Goal: Check status: Check status

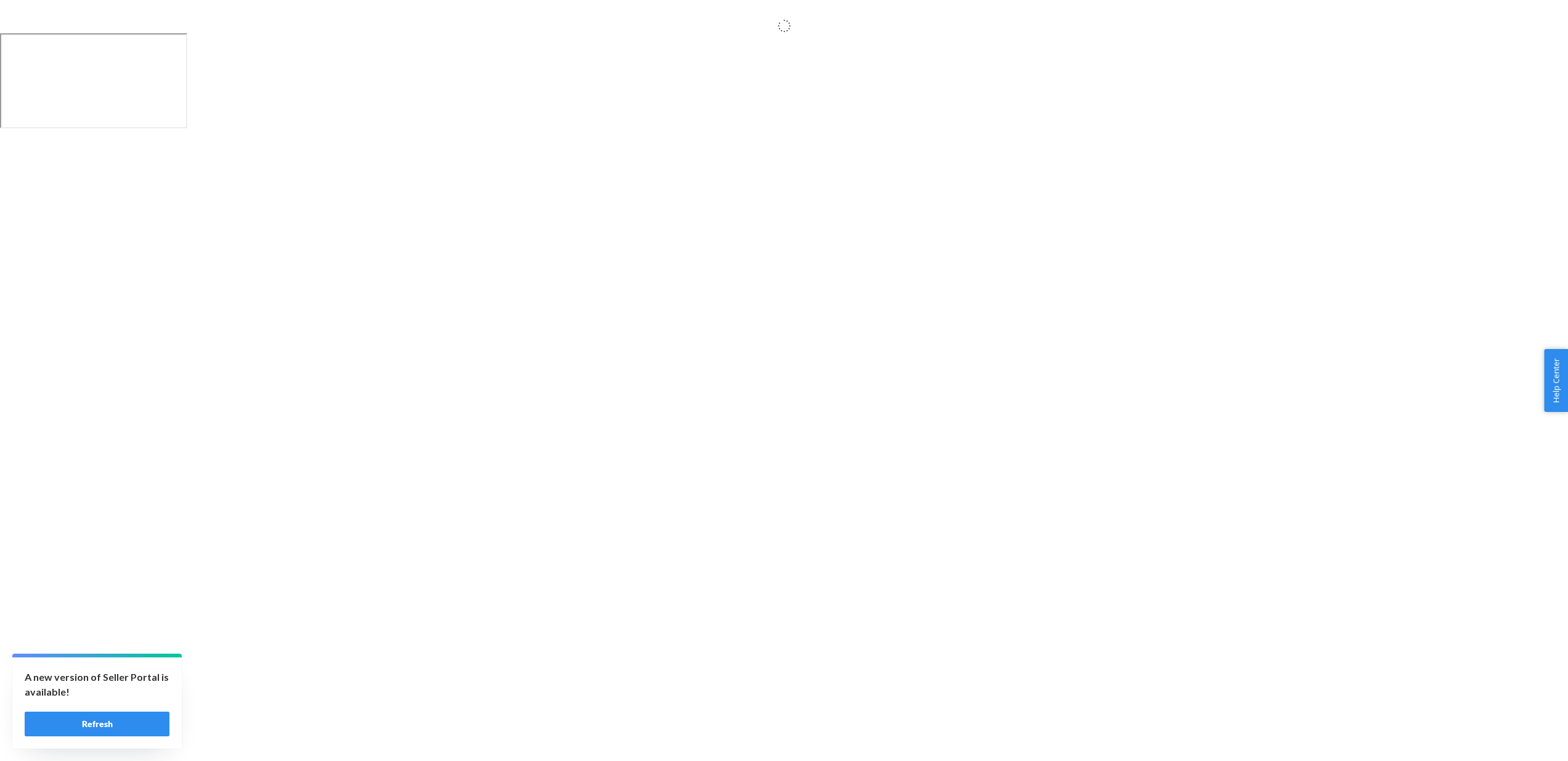
click at [121, 722] on button "Refresh" at bounding box center [97, 724] width 145 height 24
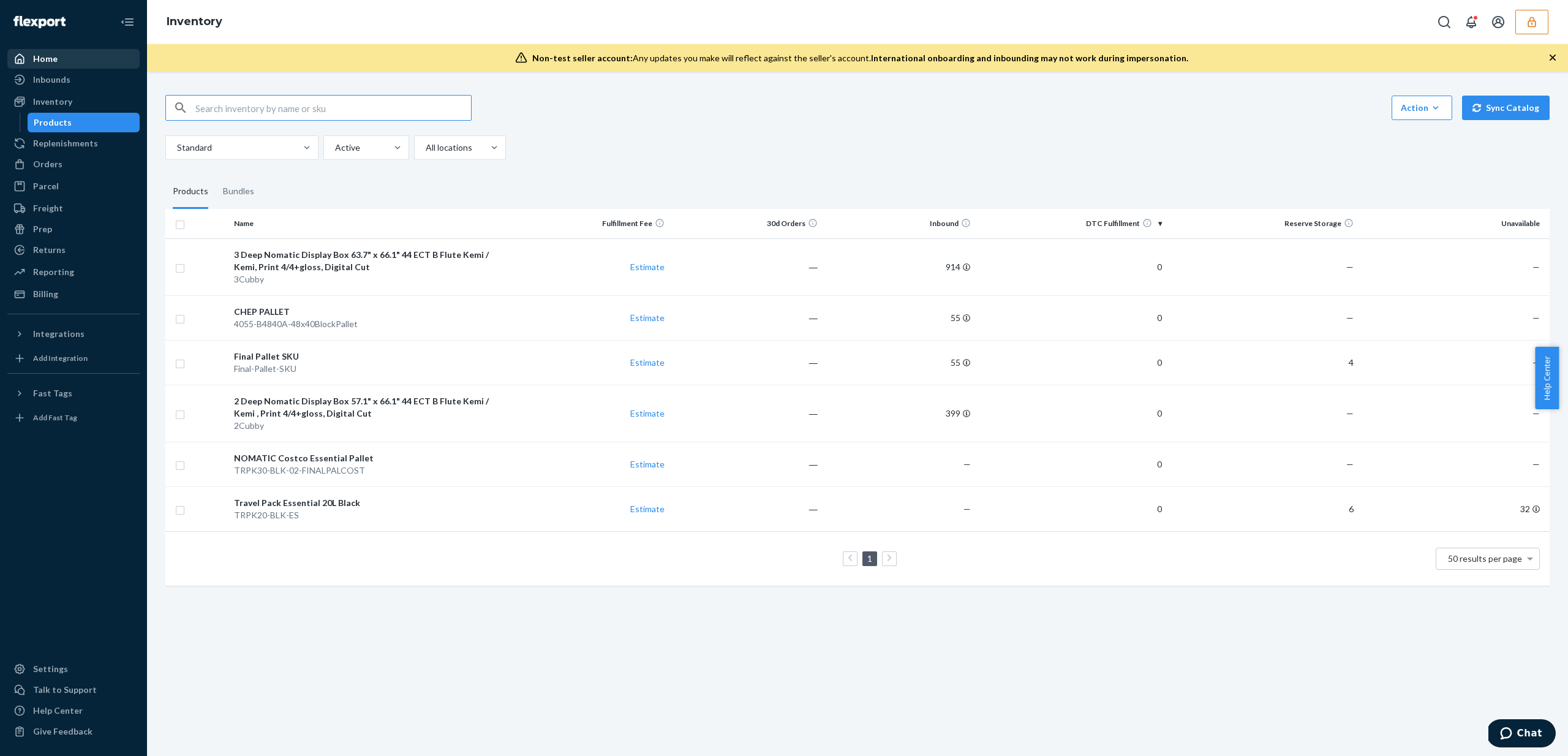
click at [52, 55] on div "Home" at bounding box center [45, 58] width 24 height 12
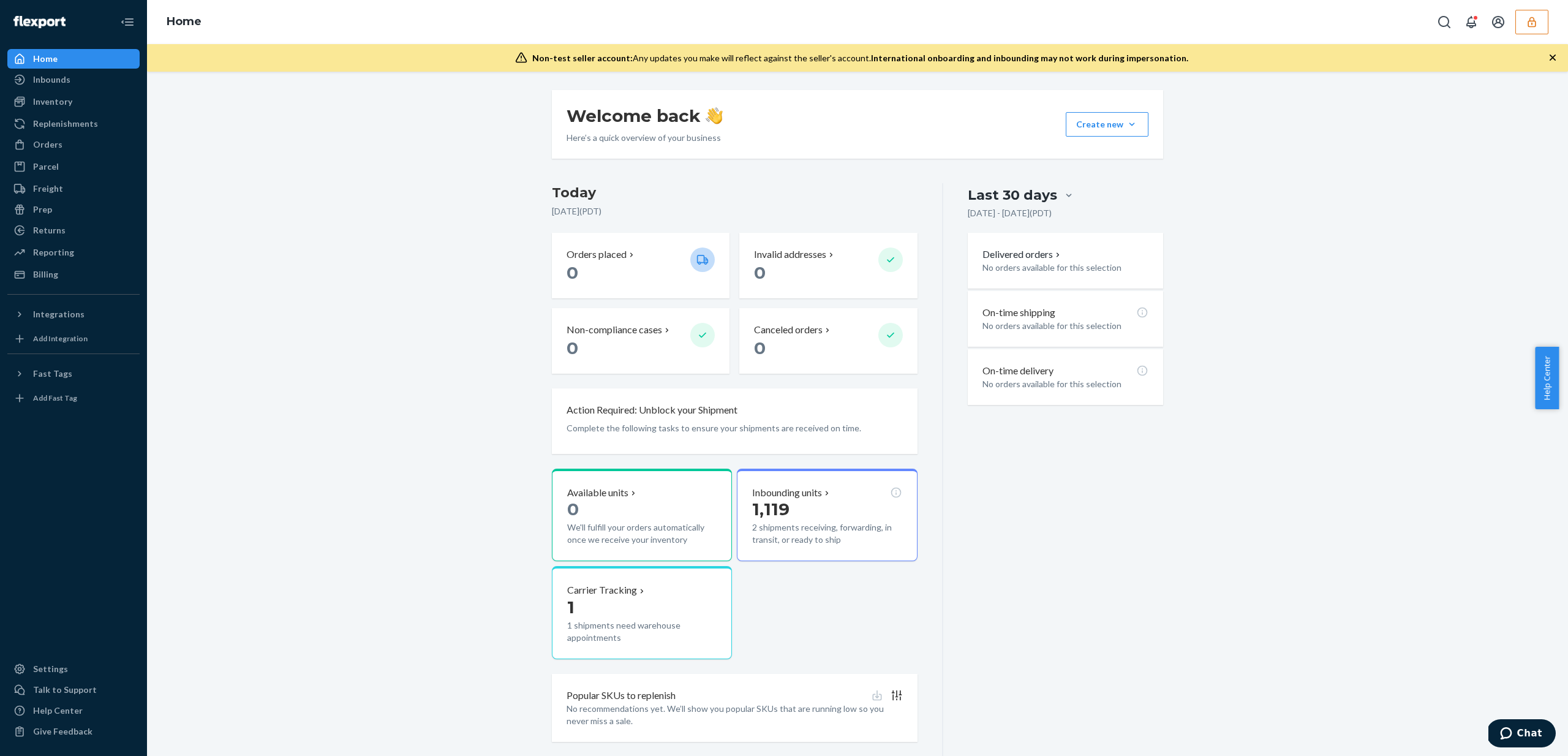
click at [1523, 28] on button "button" at bounding box center [1532, 22] width 33 height 24
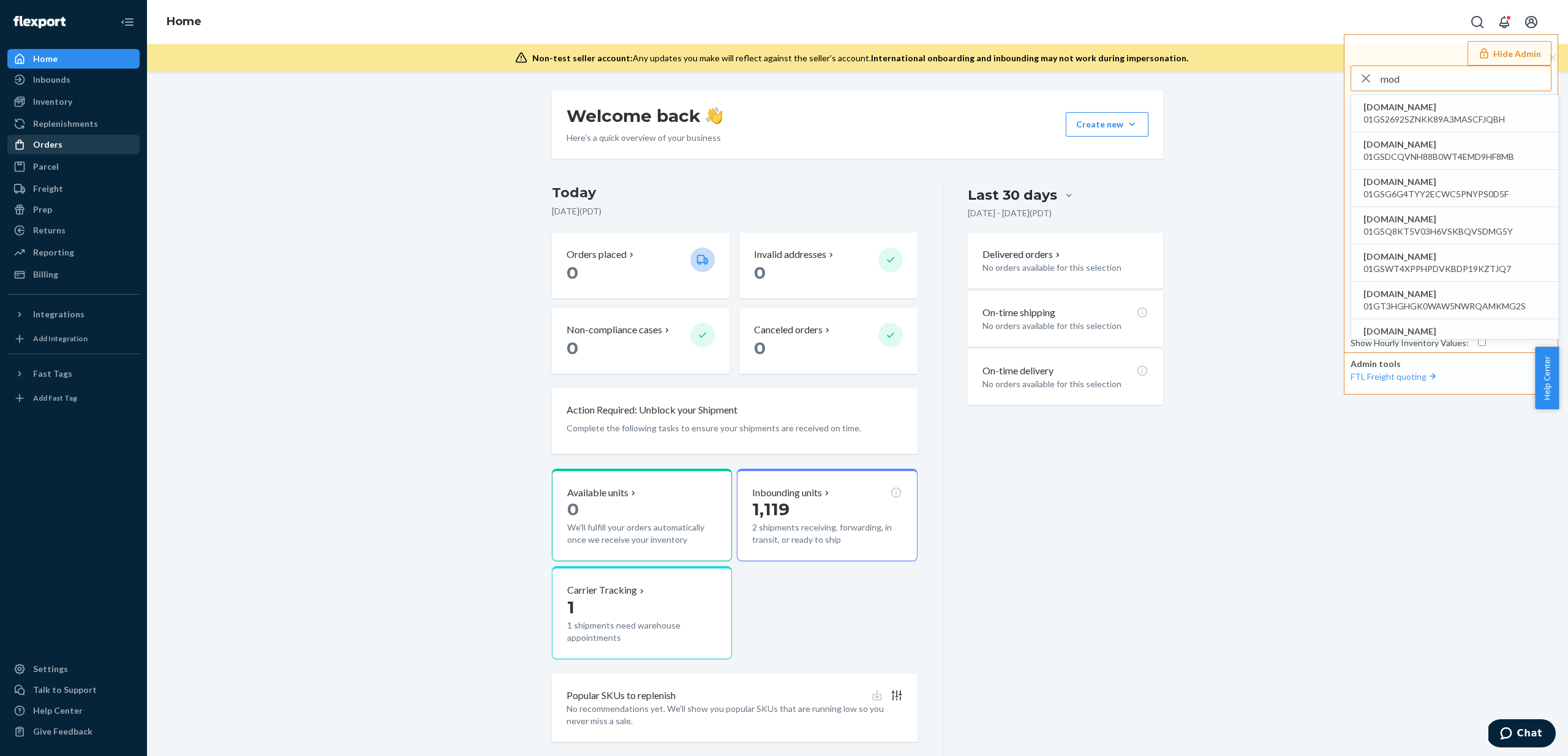
type input "mod"
click at [58, 144] on div "Orders" at bounding box center [48, 144] width 29 height 12
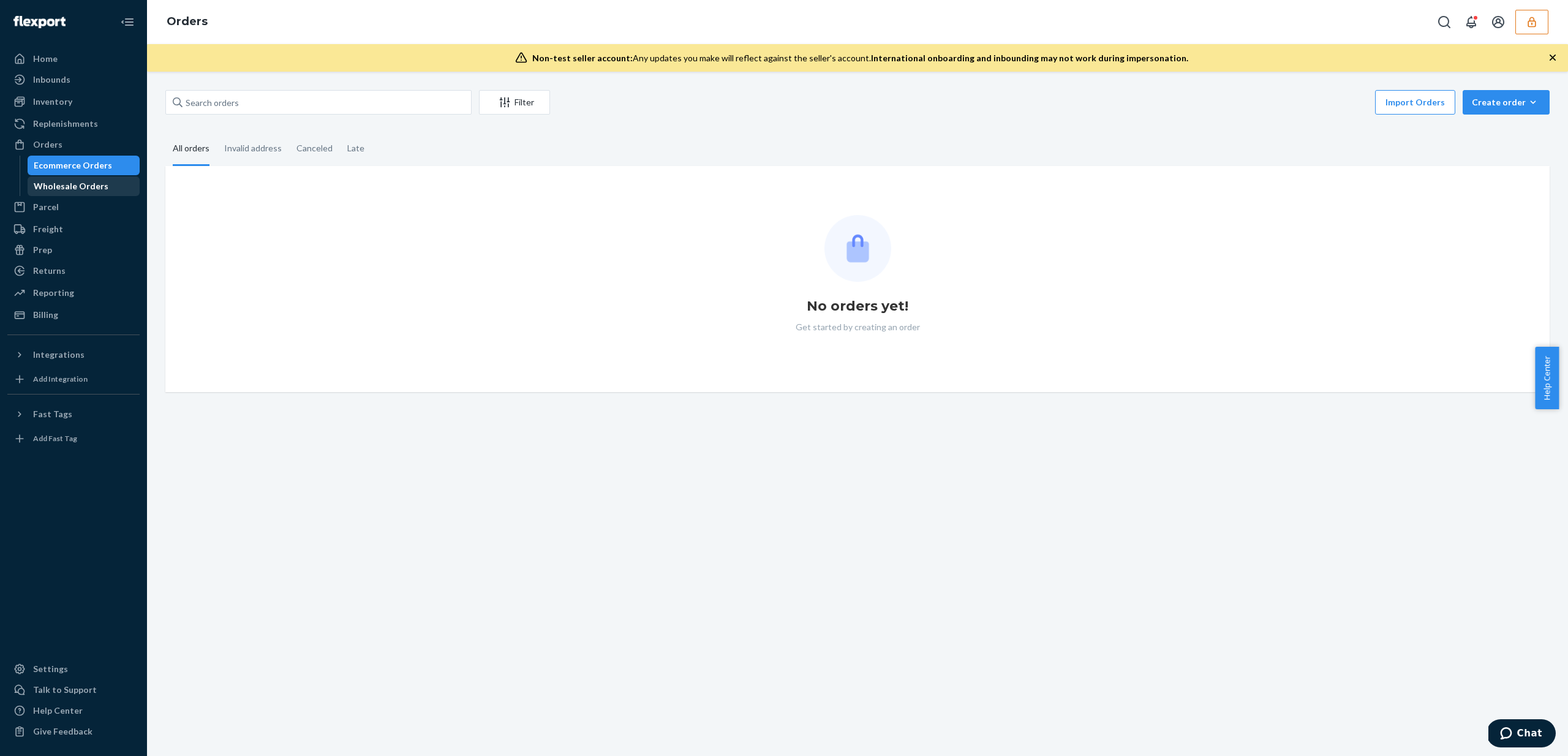
click at [69, 192] on div "Wholesale Orders" at bounding box center [70, 185] width 75 height 12
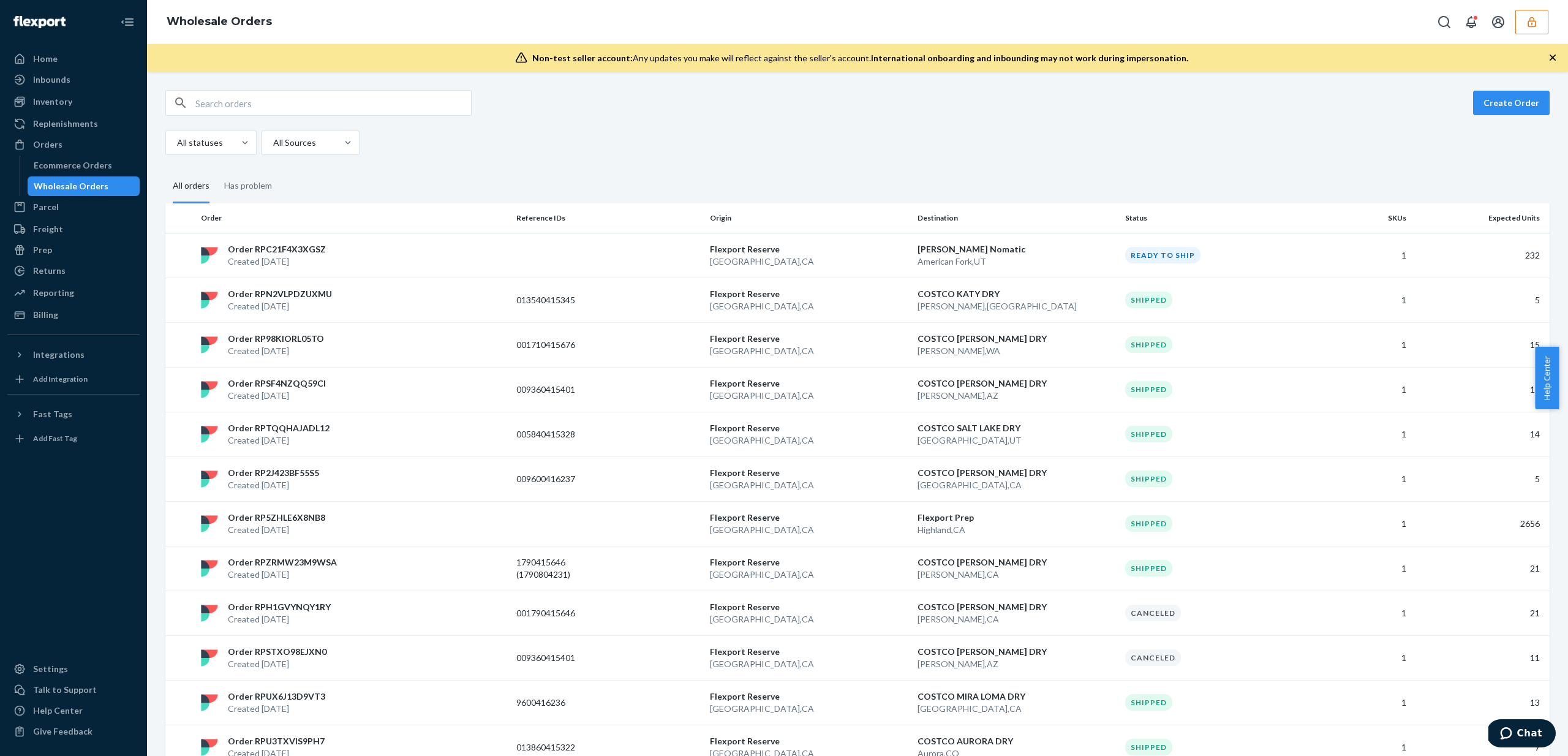
click at [482, 248] on div "Order RPC21F4X3XGSZ Created Sep 16, 2025" at bounding box center [354, 255] width 316 height 24
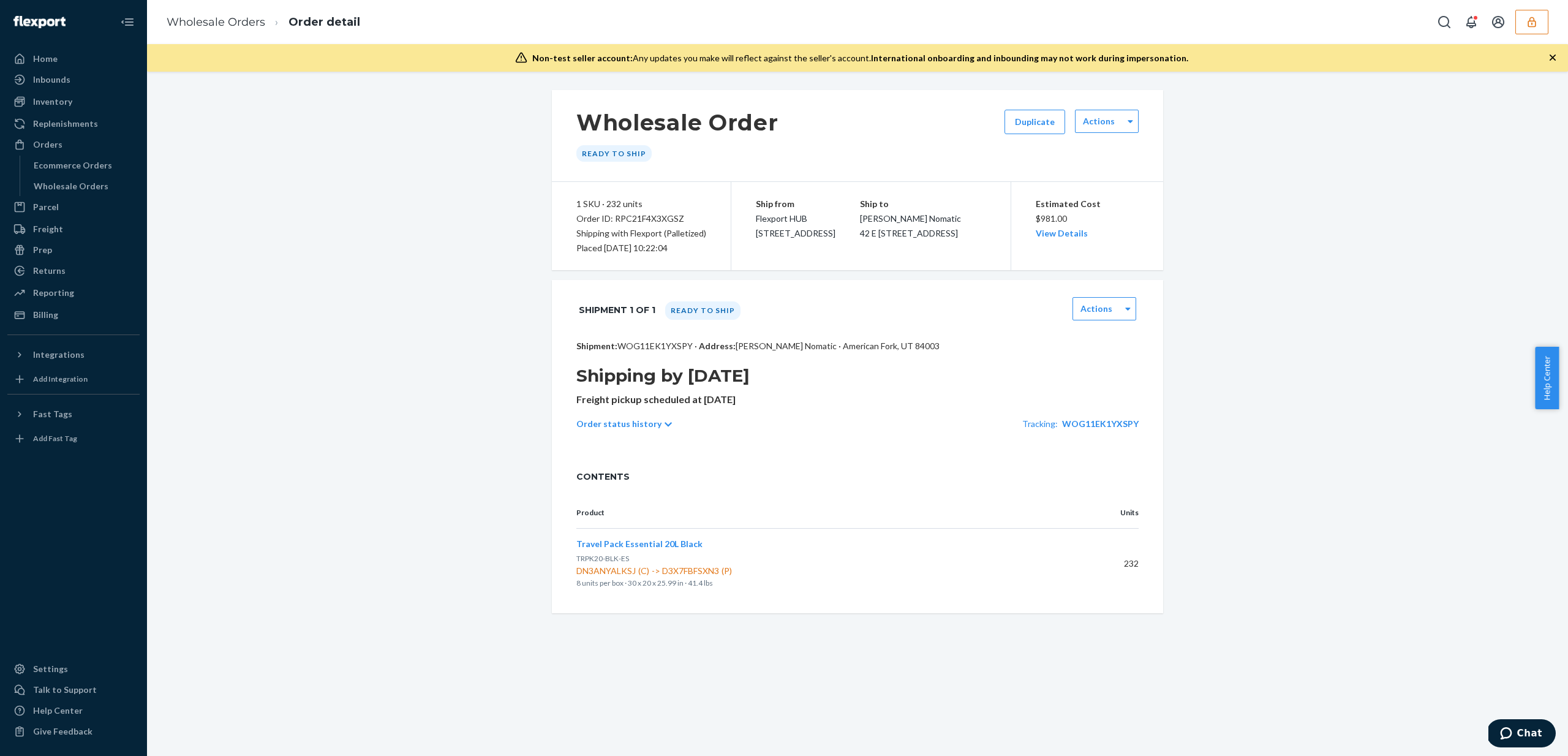
click at [632, 352] on p "Shipment: WOG11EK1YXSPY · Address: Wyatt Bodhaine Nomatic · American Fork, UT 8…" at bounding box center [857, 345] width 562 height 12
click at [603, 309] on div "Shipment 1 of 1 Ready to ship Actions" at bounding box center [857, 310] width 562 height 31
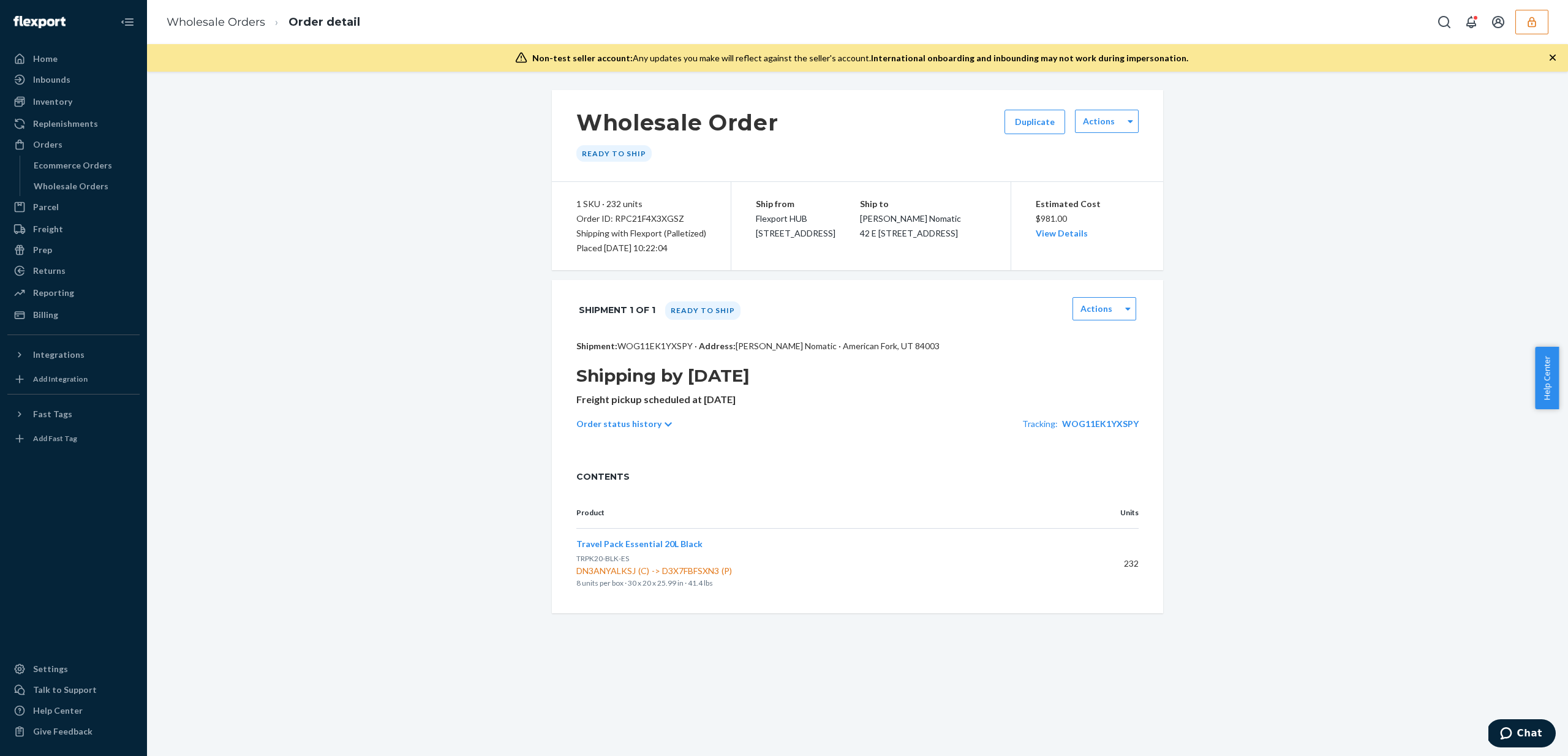
click at [638, 352] on p "Shipment: WOG11EK1YXSPY · Address: Wyatt Bodhaine Nomatic · American Fork, UT 8…" at bounding box center [857, 345] width 562 height 12
copy p "WOG11EK1YXSPY"
click at [55, 56] on div "Home" at bounding box center [45, 58] width 24 height 12
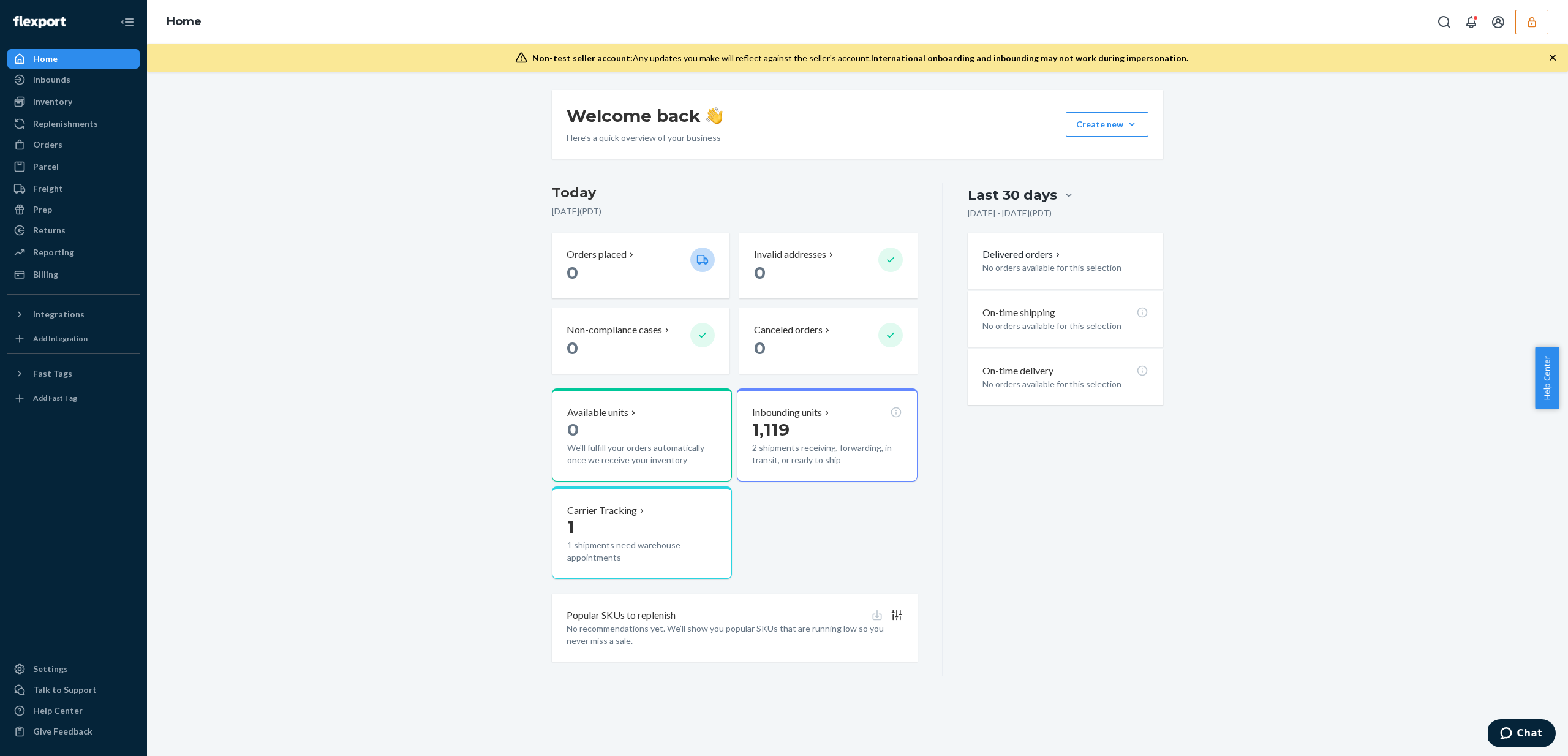
click at [1531, 33] on button "button" at bounding box center [1532, 22] width 33 height 24
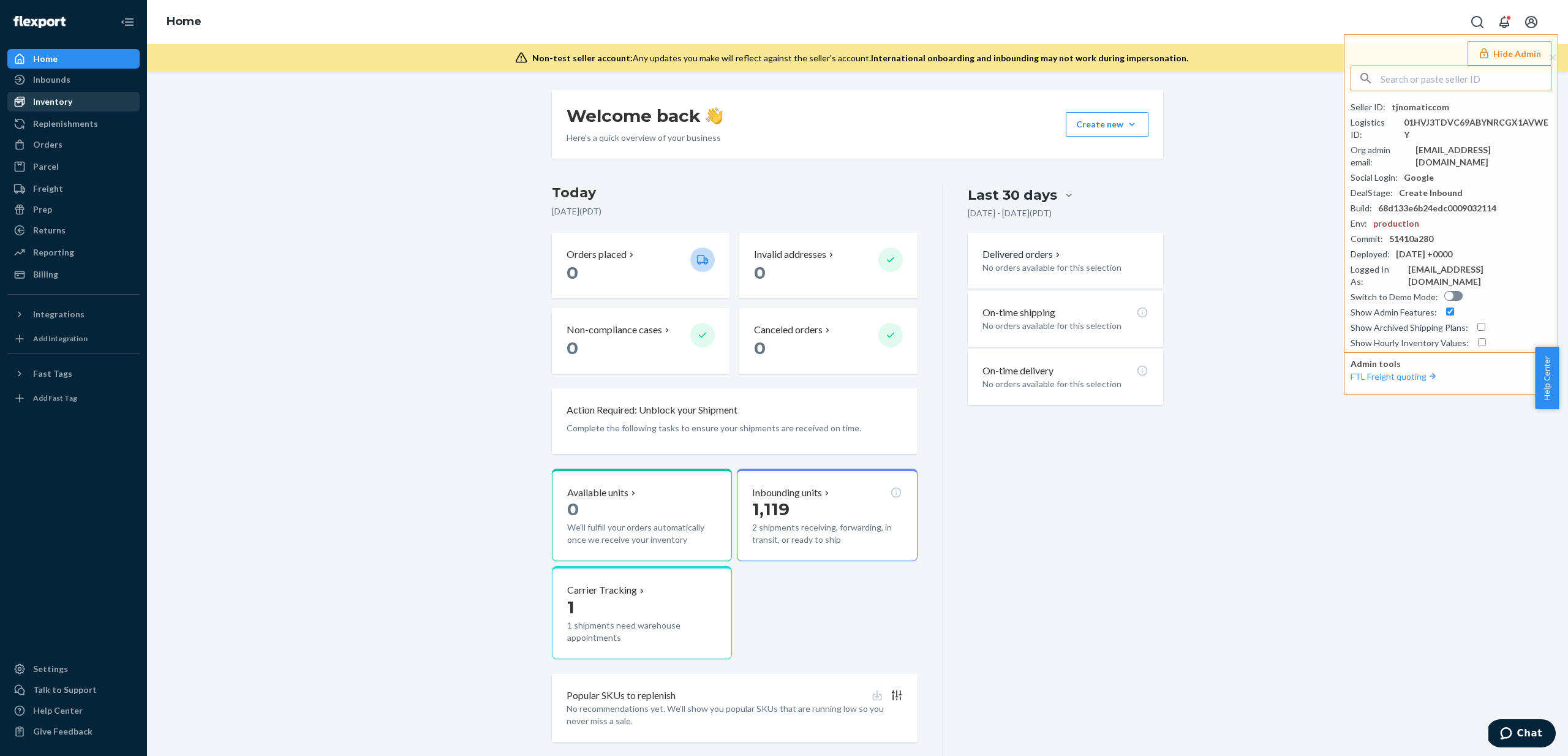
click at [77, 100] on div "Inventory" at bounding box center [73, 102] width 130 height 17
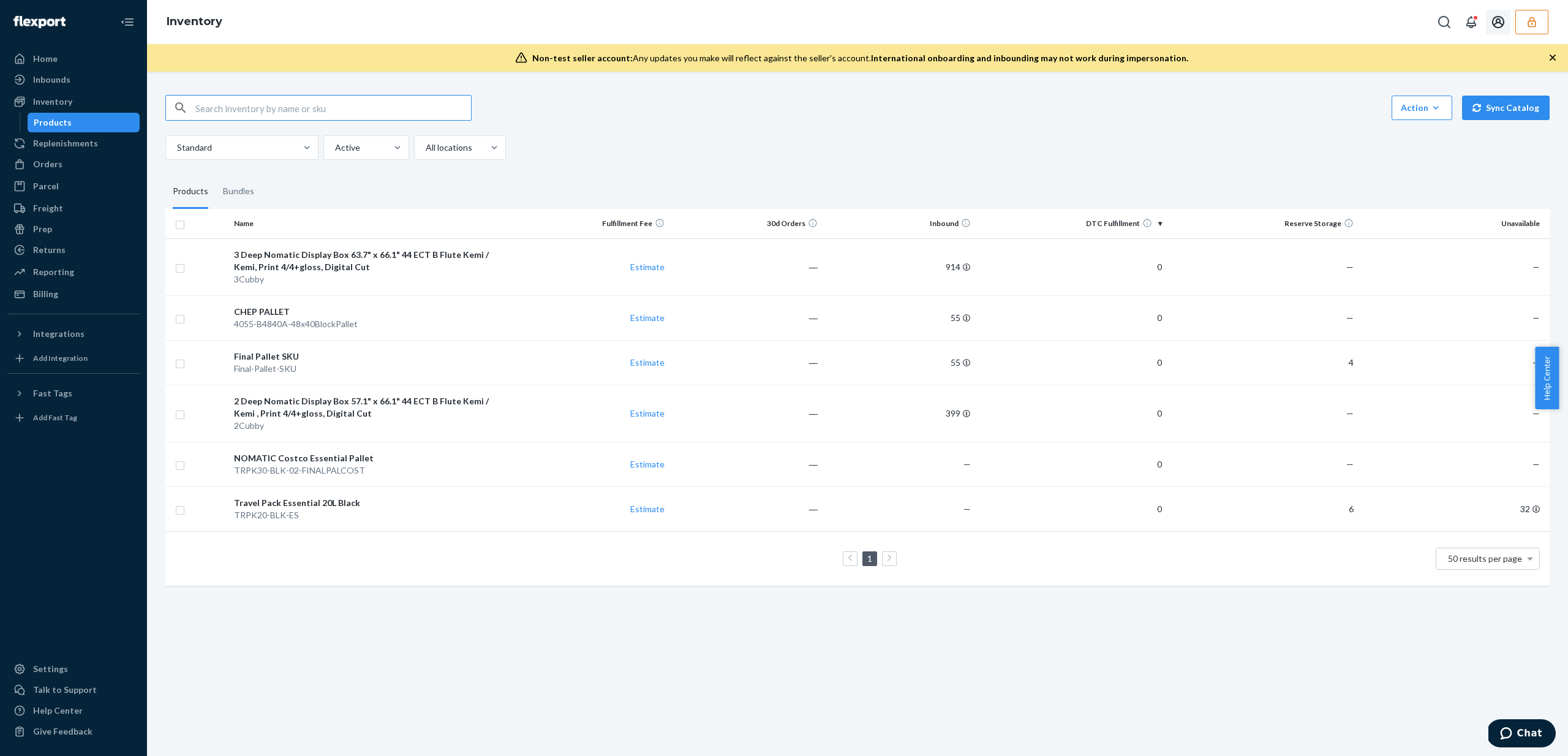
click at [1535, 23] on icon "button" at bounding box center [1532, 21] width 12 height 12
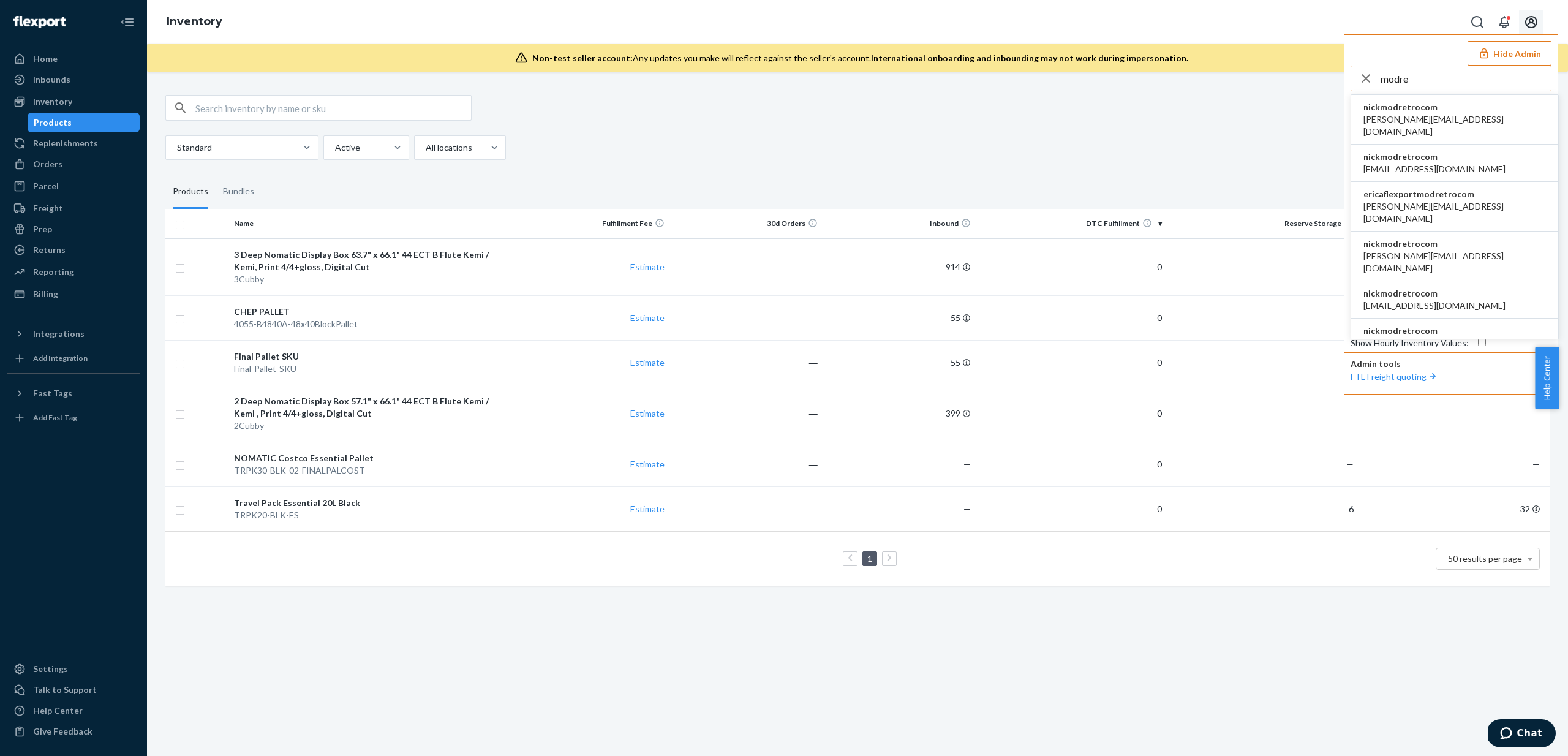
type input "modre"
click at [1407, 117] on span "[PERSON_NAME][EMAIL_ADDRESS][DOMAIN_NAME]" at bounding box center [1455, 125] width 183 height 24
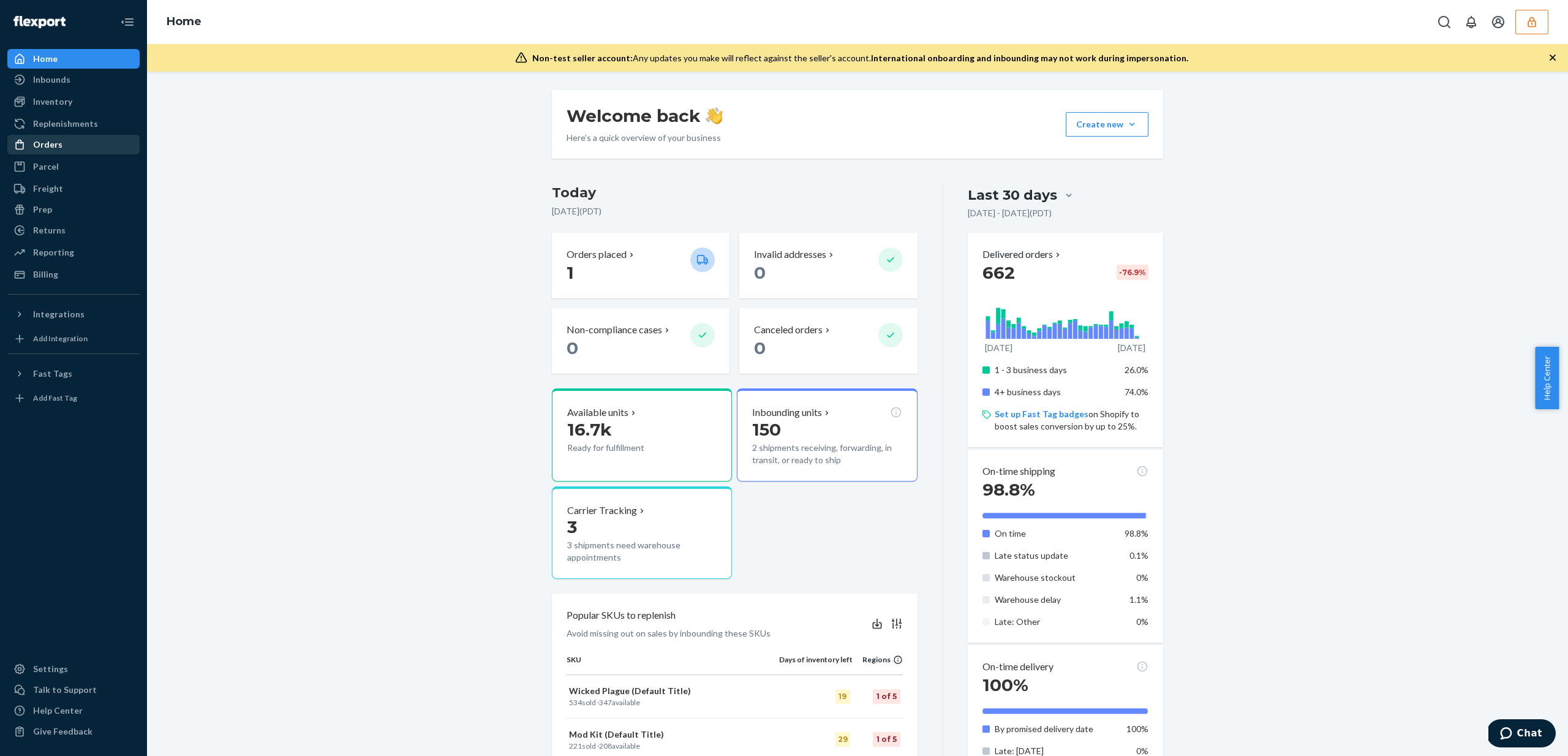
click at [50, 142] on div "Orders" at bounding box center [48, 144] width 29 height 12
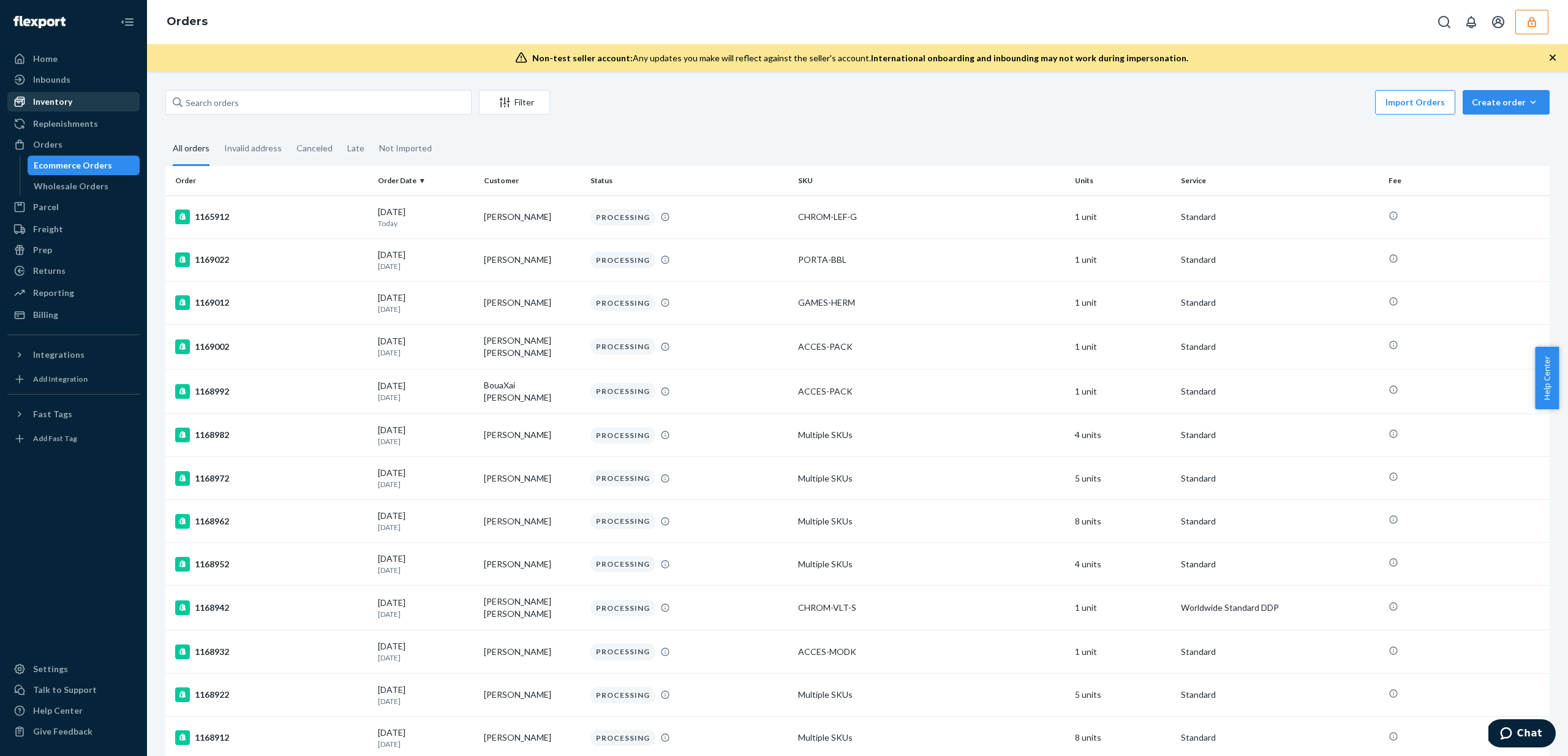
click at [60, 99] on div "Inventory" at bounding box center [53, 101] width 39 height 12
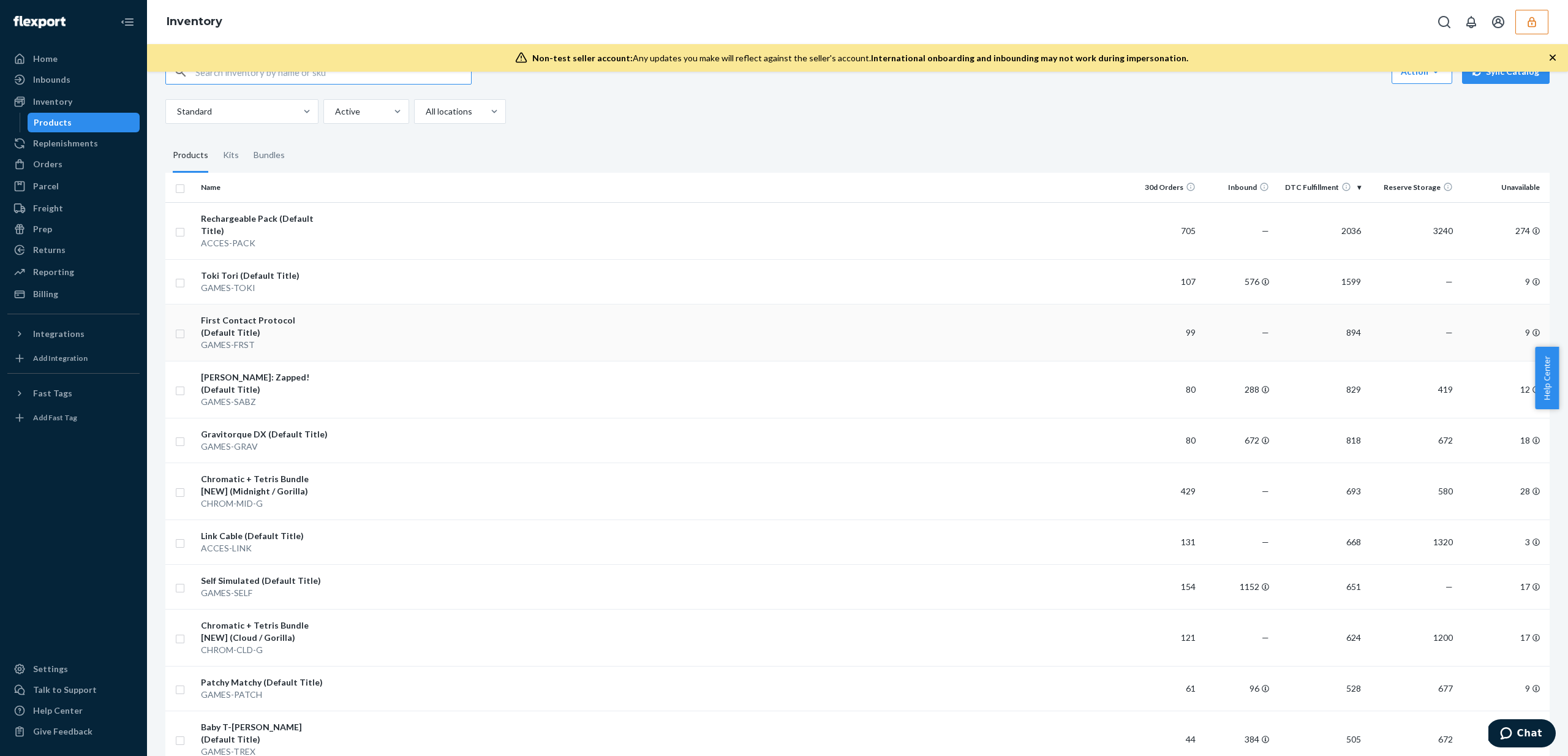
scroll to position [234, 0]
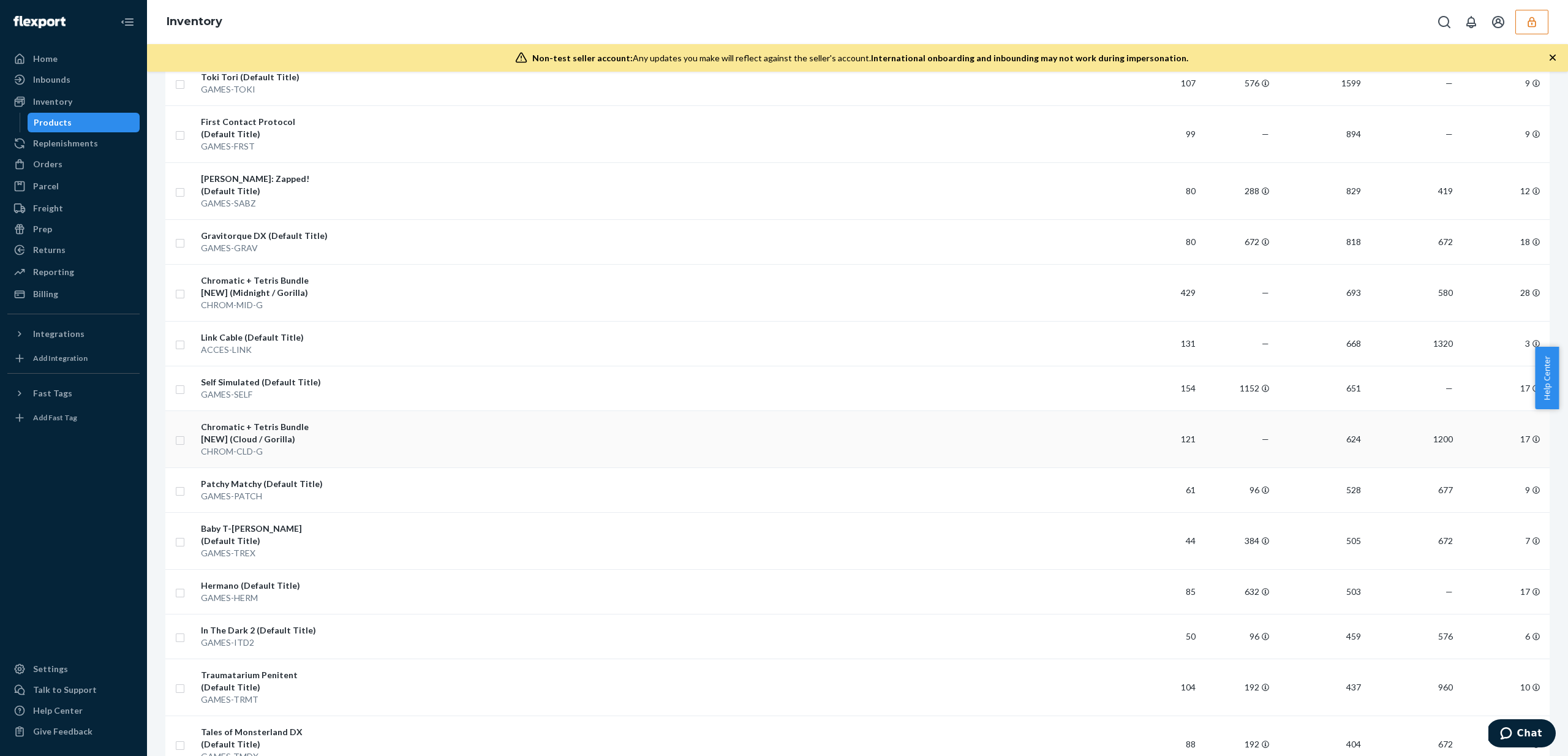
click at [397, 423] on td at bounding box center [731, 438] width 793 height 57
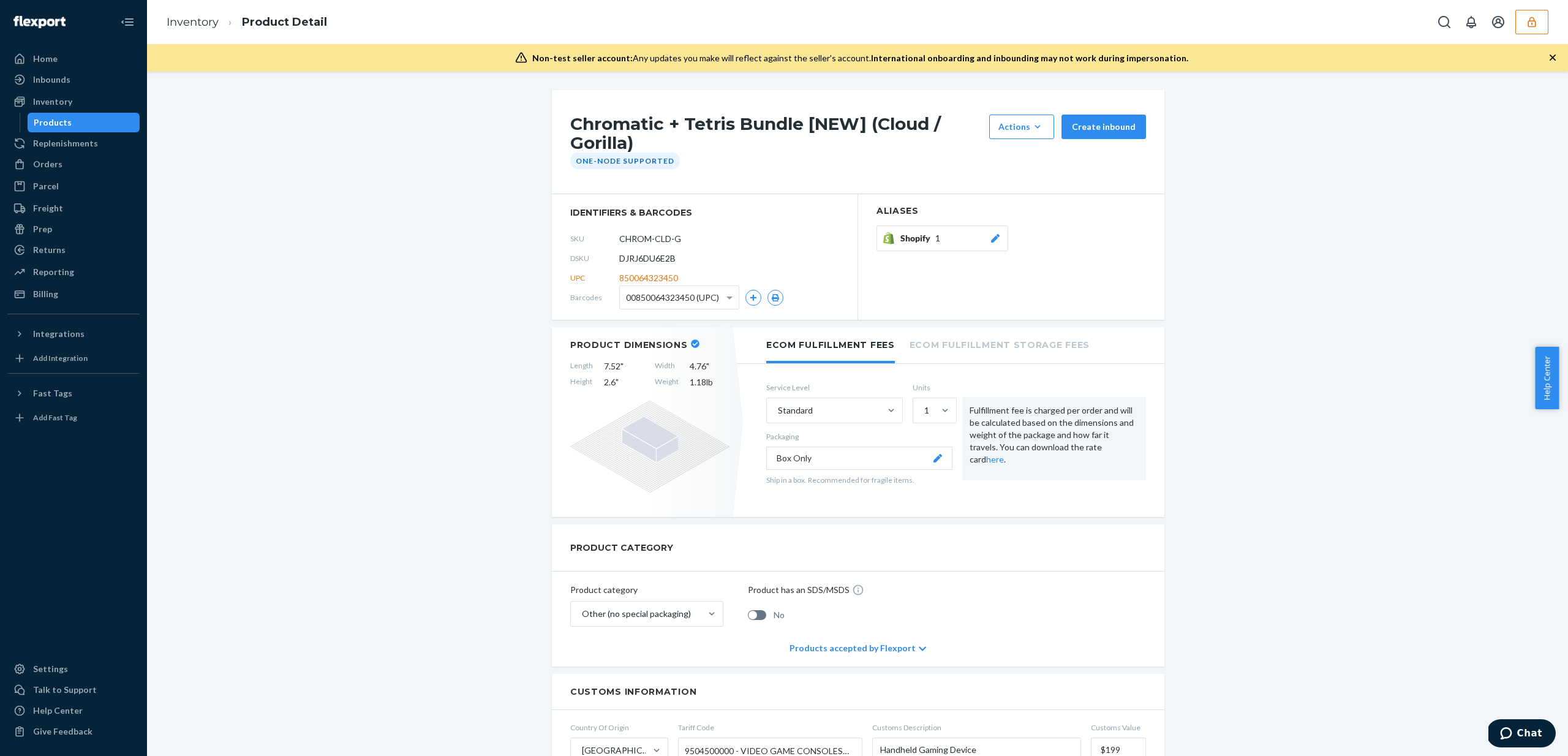
click at [675, 124] on h1 "Chromatic + Tetris Bundle [NEW] (Cloud / Gorilla)" at bounding box center [776, 133] width 413 height 38
click at [1044, 131] on div "Actions" at bounding box center [1022, 126] width 47 height 12
click at [734, 119] on h1 "Chromatic + Tetris Bundle [NEW] (Cloud / Gorilla)" at bounding box center [776, 133] width 413 height 38
click at [73, 55] on div "Home" at bounding box center [73, 59] width 130 height 17
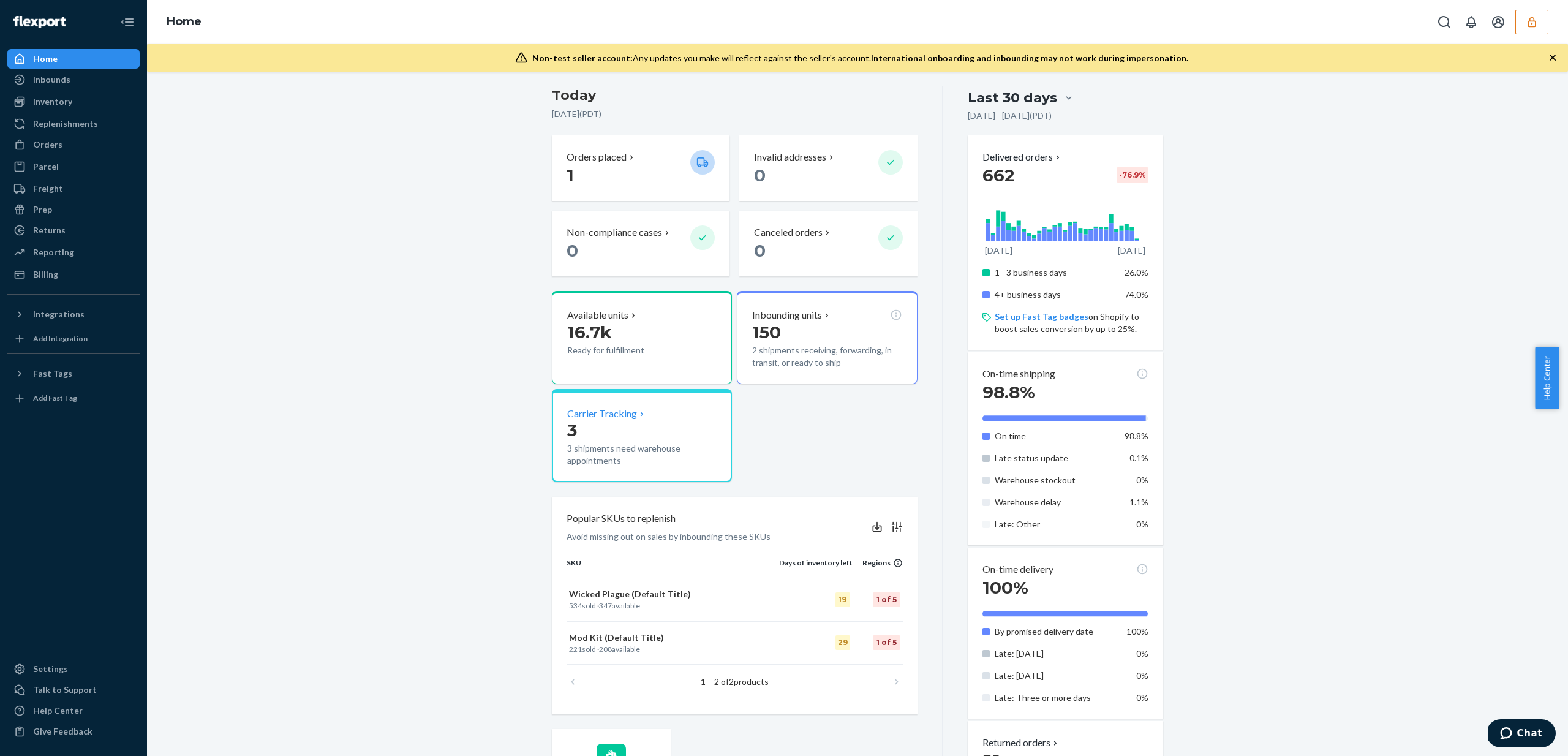
scroll to position [99, 0]
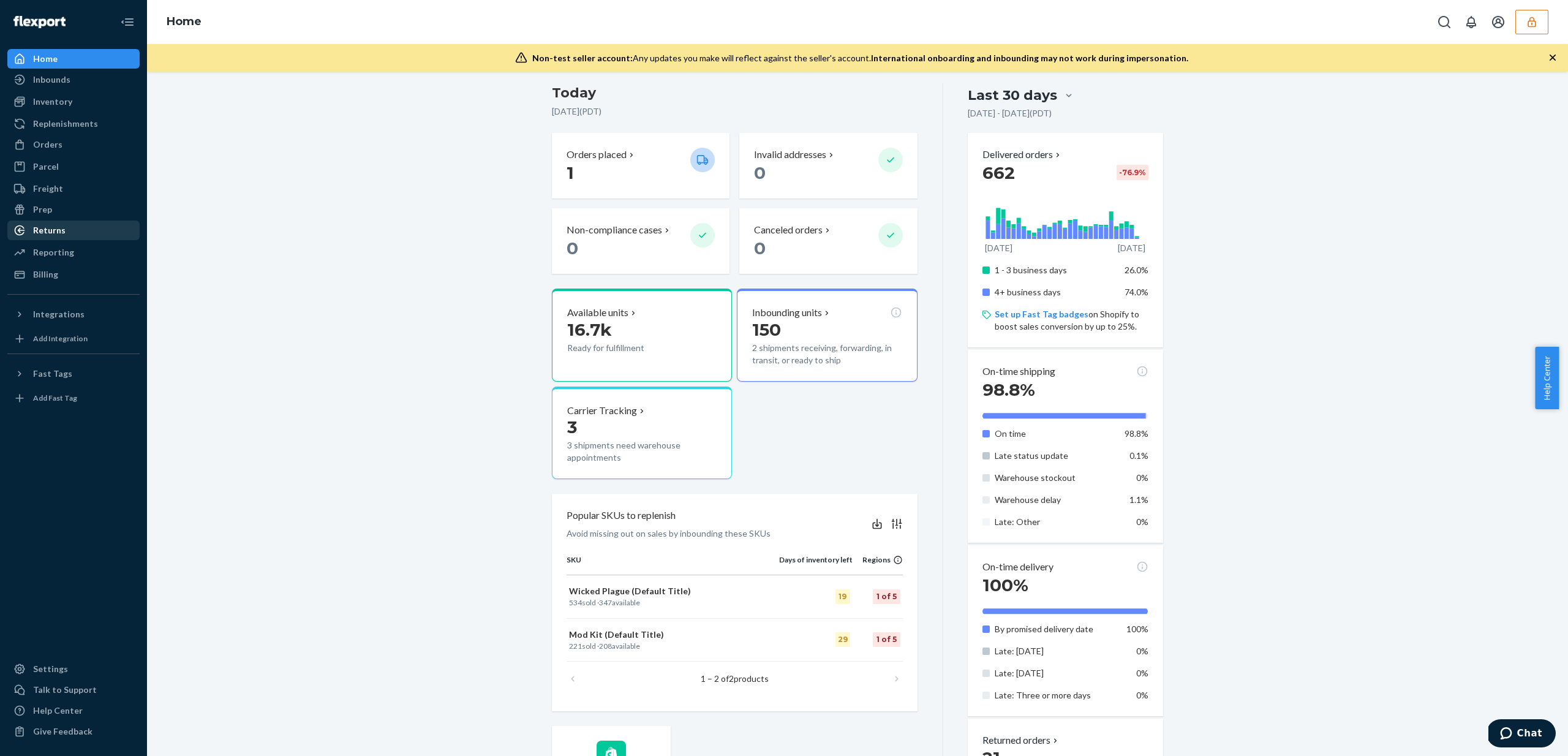
click at [82, 233] on div "Returns" at bounding box center [73, 230] width 130 height 17
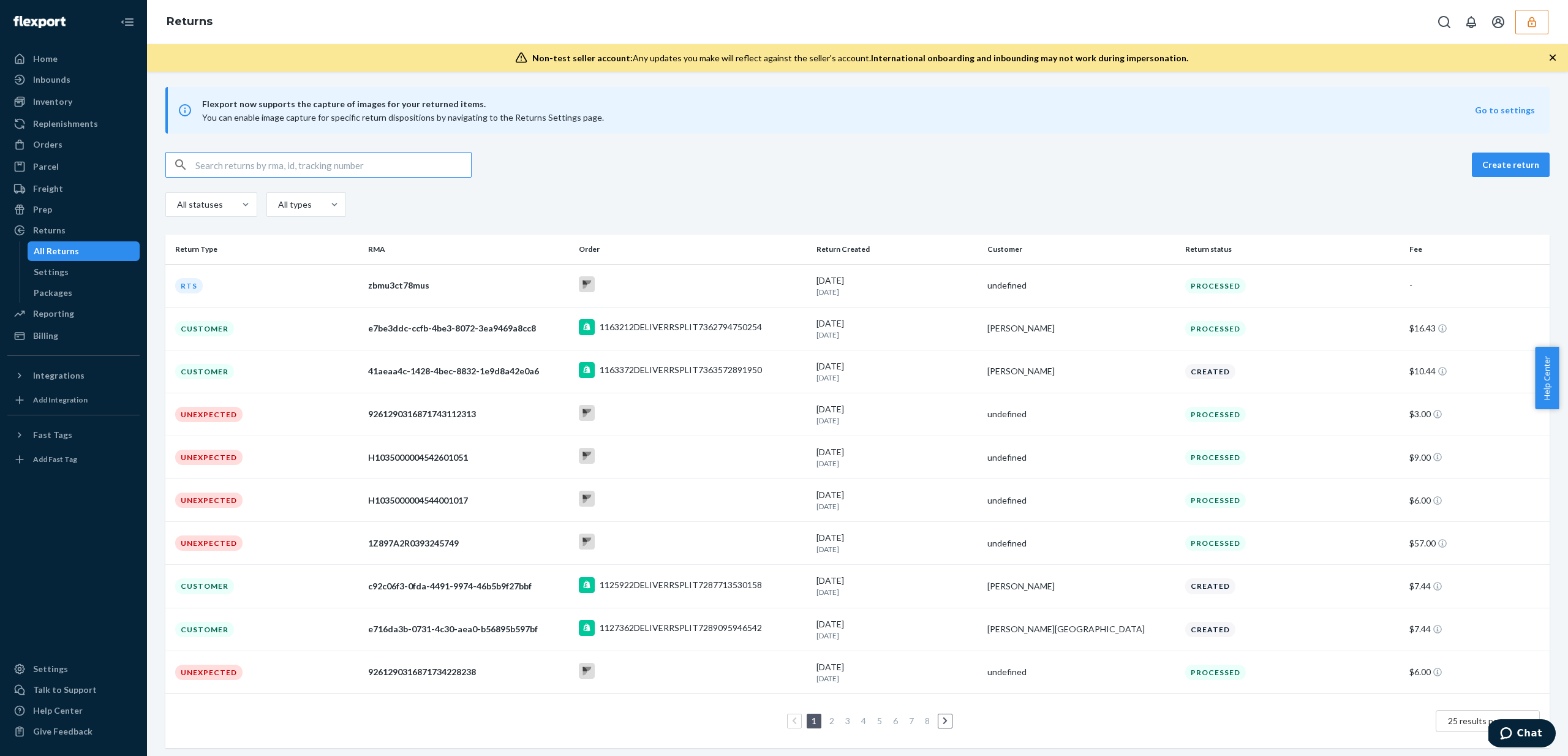
scroll to position [7, 0]
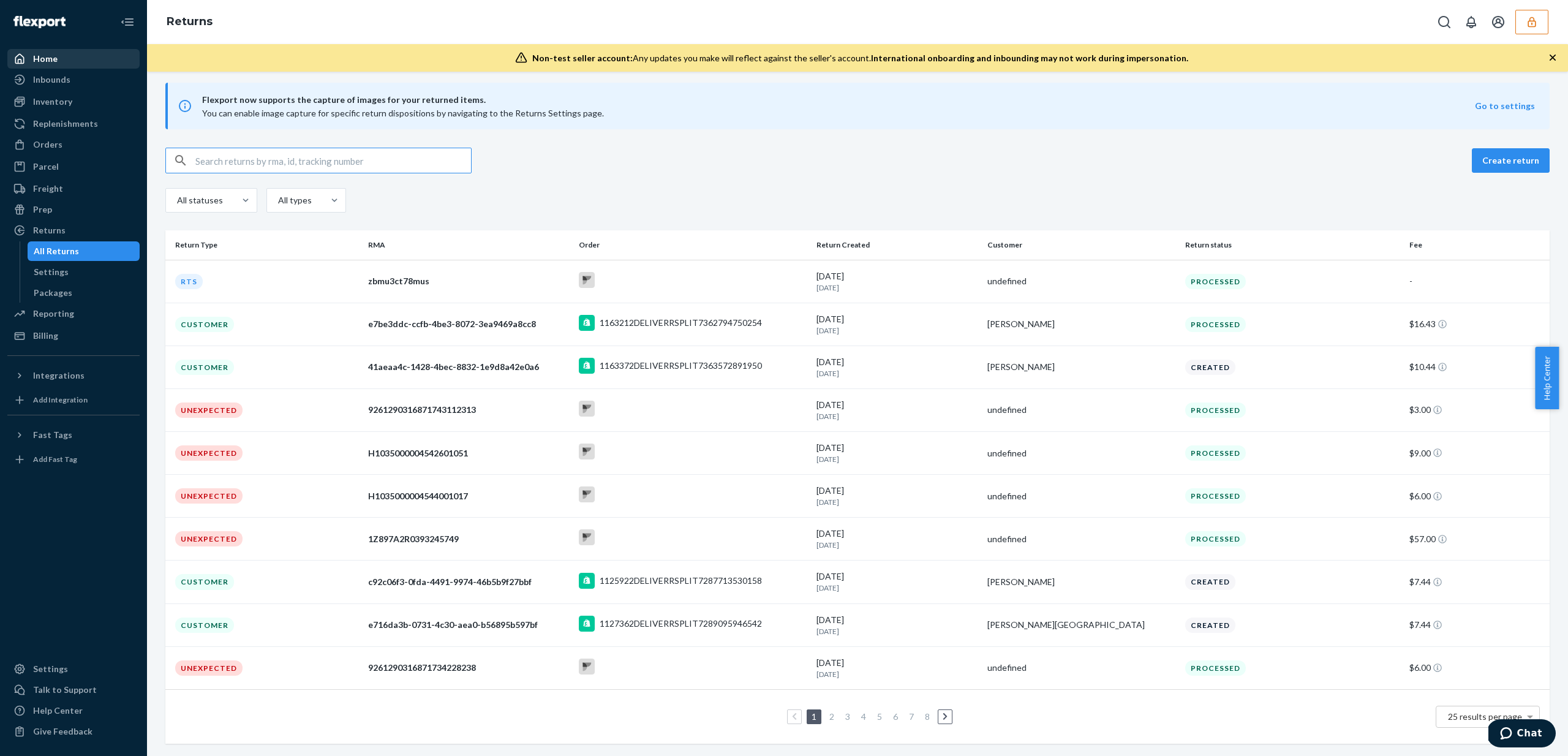
click at [60, 58] on div "Home" at bounding box center [73, 59] width 130 height 17
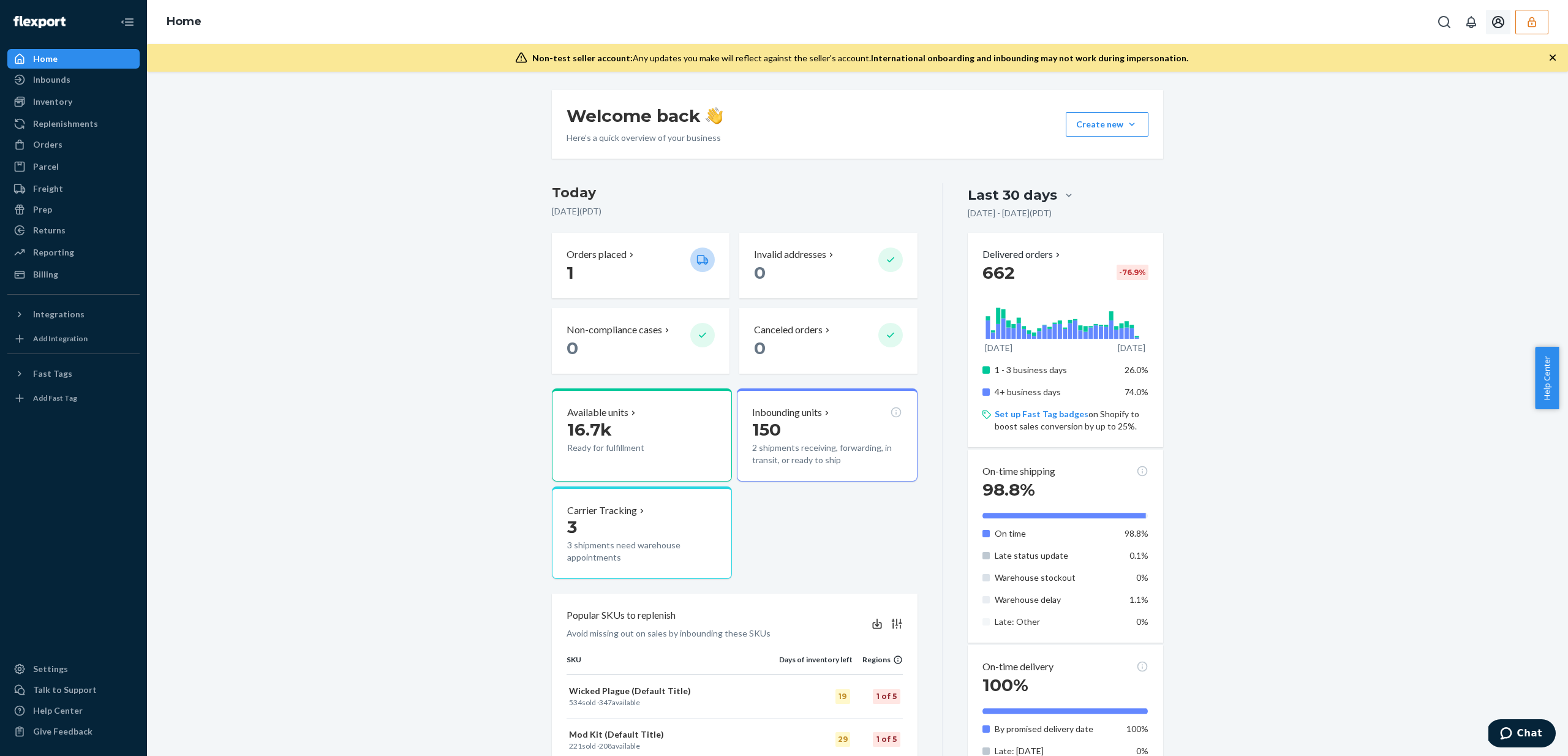
click at [1529, 22] on icon "button" at bounding box center [1532, 21] width 12 height 12
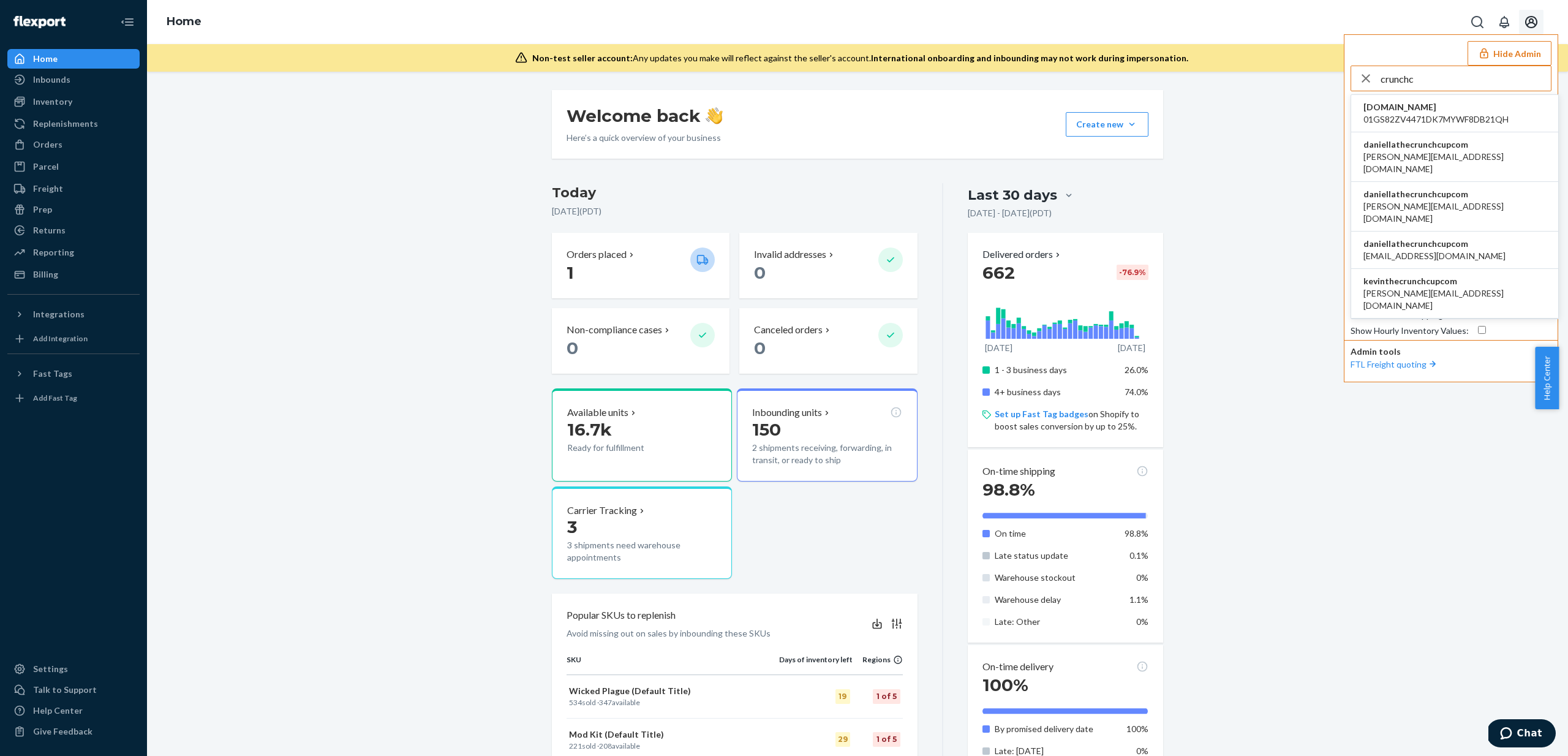
type input "crunchc"
click at [1426, 200] on span "[PERSON_NAME][EMAIL_ADDRESS][DOMAIN_NAME]" at bounding box center [1455, 212] width 183 height 24
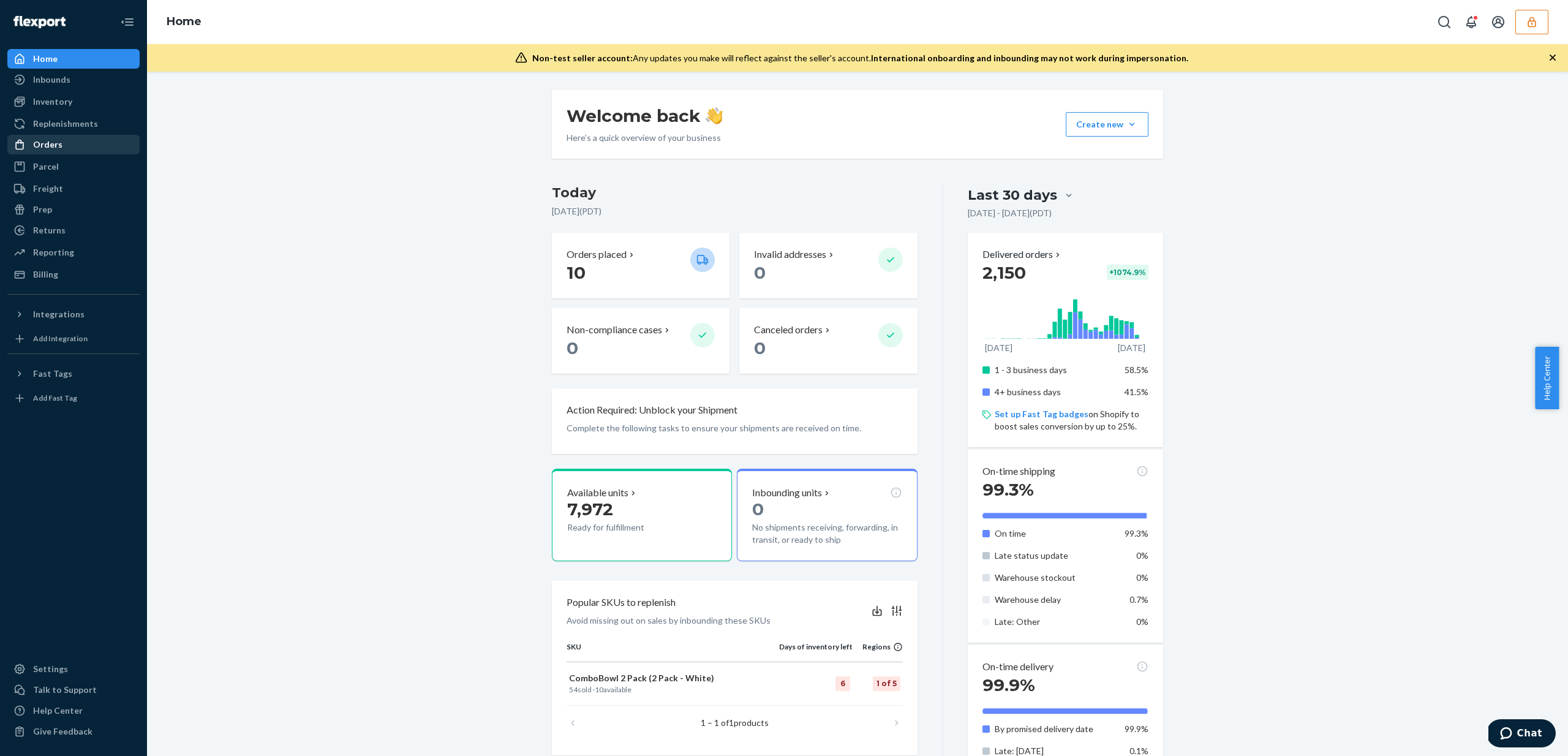
click at [77, 148] on div "Orders" at bounding box center [73, 144] width 130 height 17
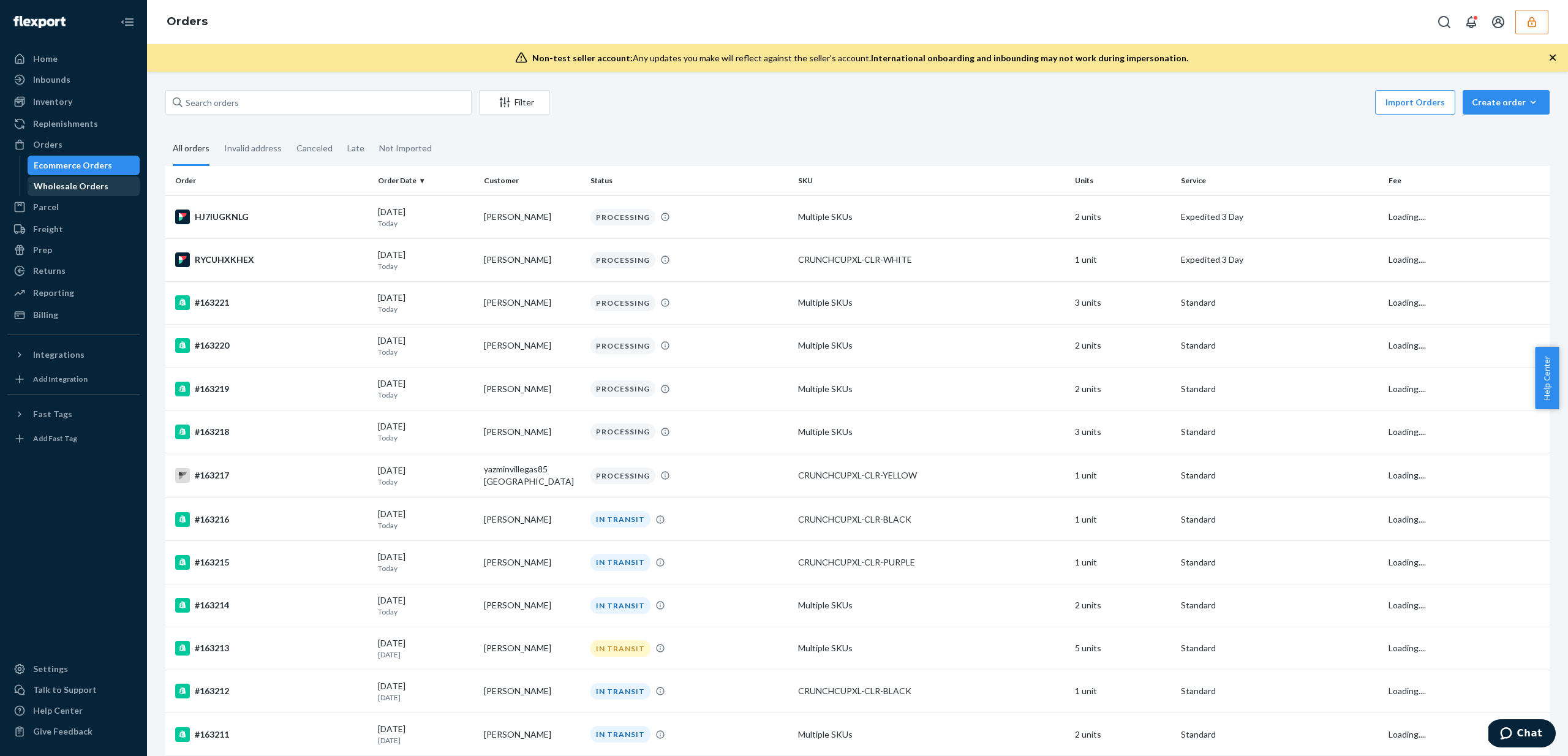
click at [84, 184] on div "Wholesale Orders" at bounding box center [70, 185] width 75 height 12
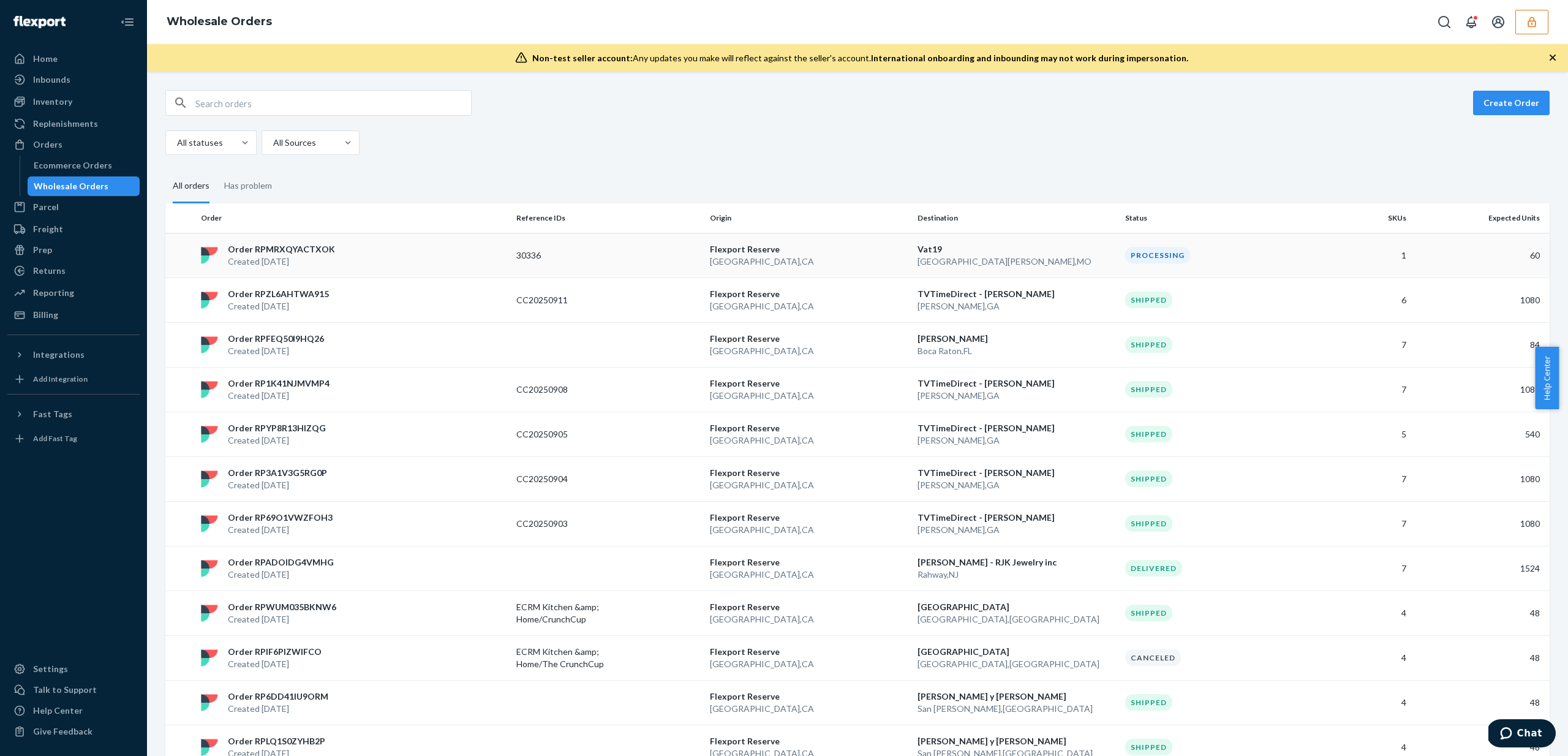
click at [1063, 247] on p "Vat19" at bounding box center [1016, 249] width 198 height 12
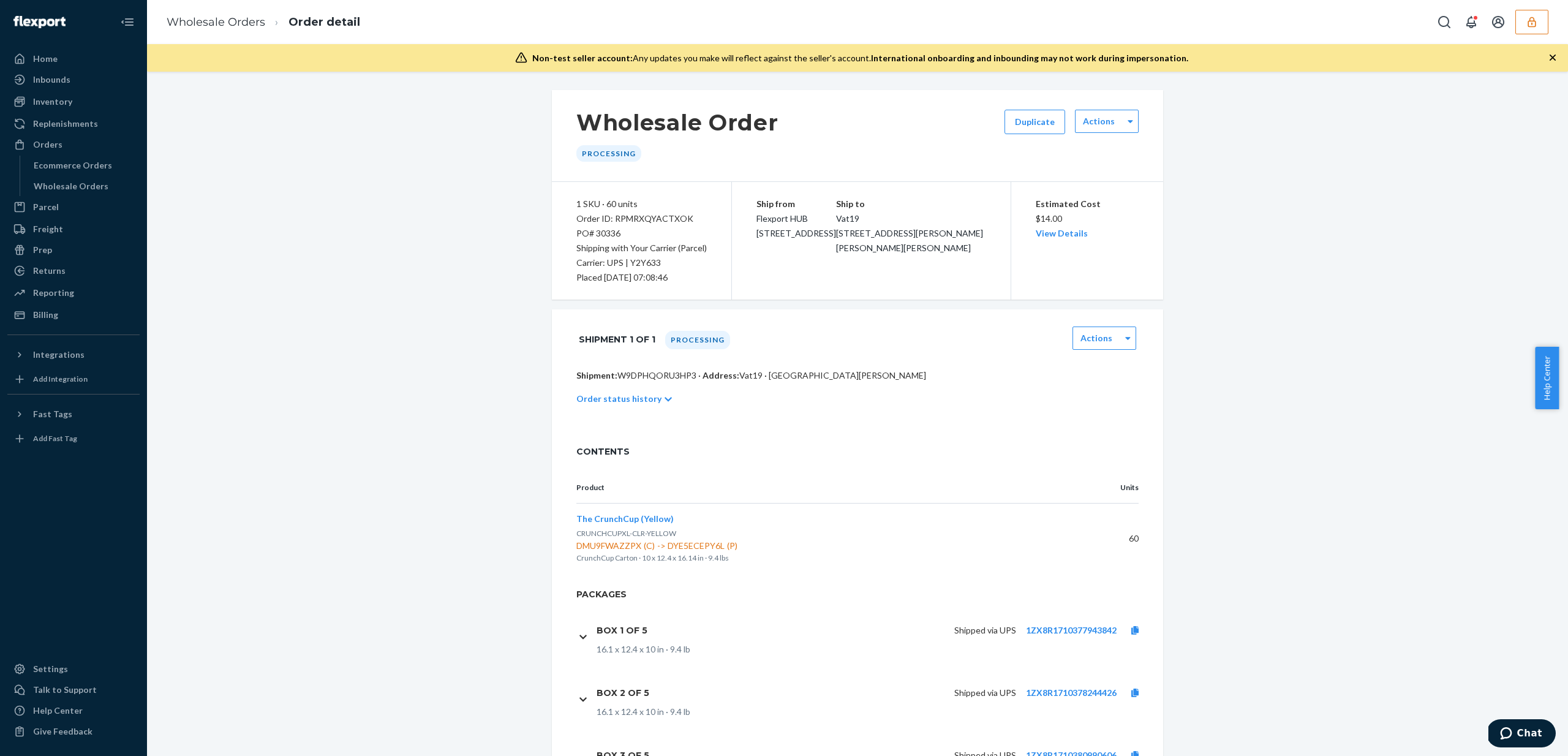
drag, startPoint x: 607, startPoint y: 253, endPoint x: 729, endPoint y: 250, distance: 122.0
click at [729, 250] on div "1 SKU · 60 units Order ID: RPMRXQYACTXOK PO# 30336 Shipping with Your Carrier (…" at bounding box center [858, 240] width 611 height 117
